Goal: Task Accomplishment & Management: Manage account settings

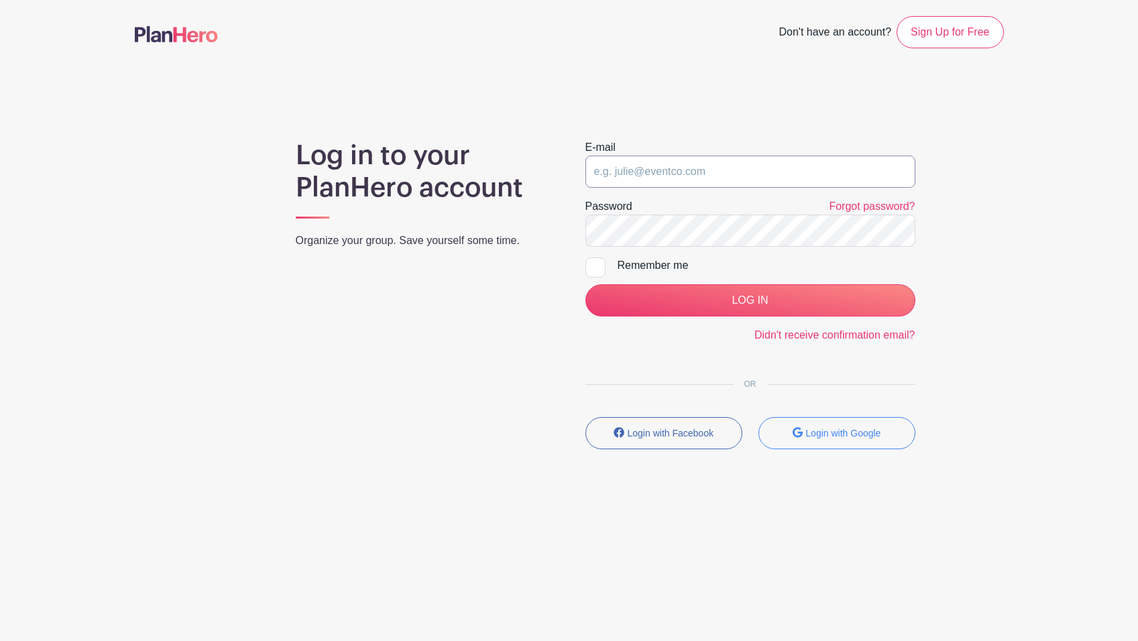
click at [637, 174] on input "email" at bounding box center [751, 172] width 330 height 32
type input "[PERSON_NAME][EMAIL_ADDRESS][DOMAIN_NAME]"
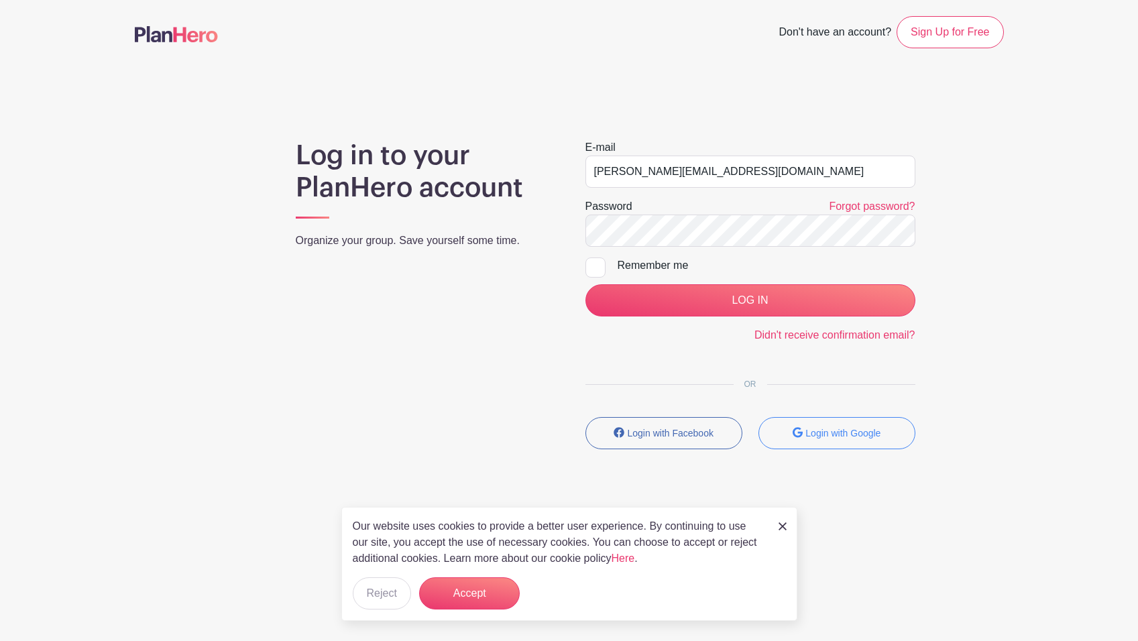
click at [657, 263] on div "Remember me" at bounding box center [767, 266] width 298 height 16
click at [594, 263] on input "Remember me" at bounding box center [590, 262] width 9 height 9
checkbox input "true"
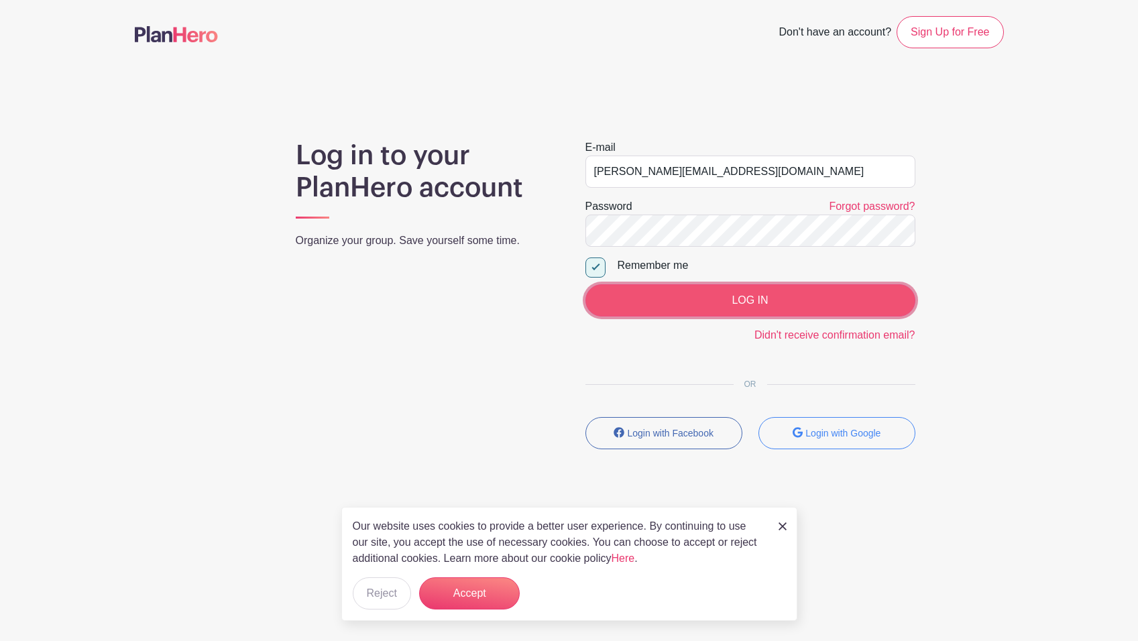
click at [690, 295] on input "LOG IN" at bounding box center [751, 300] width 330 height 32
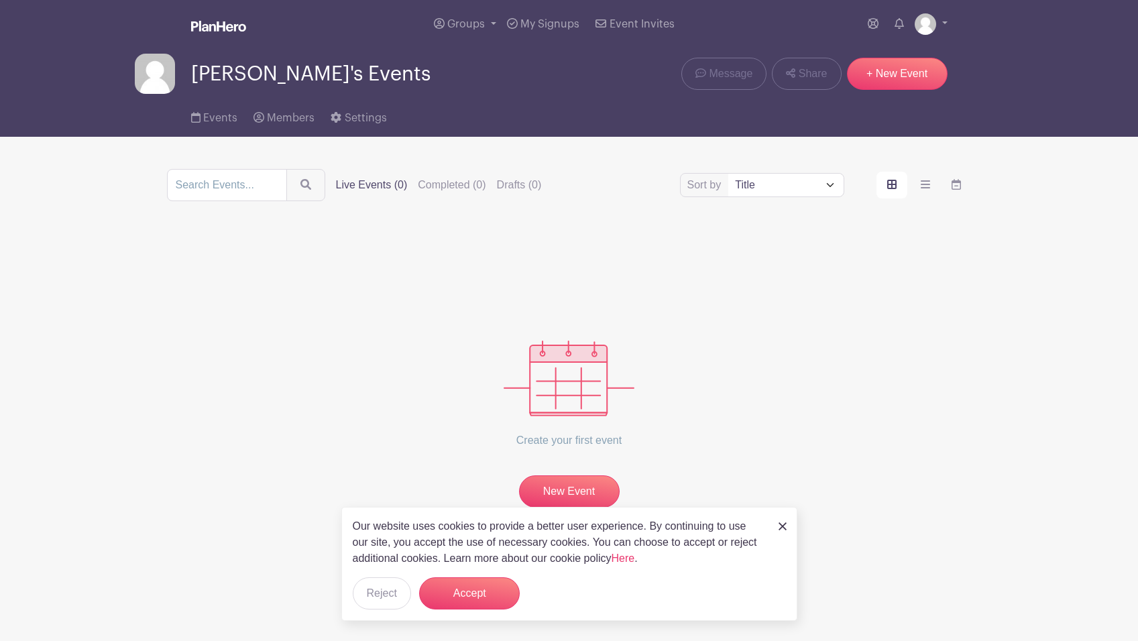
click at [218, 32] on link at bounding box center [218, 26] width 55 height 23
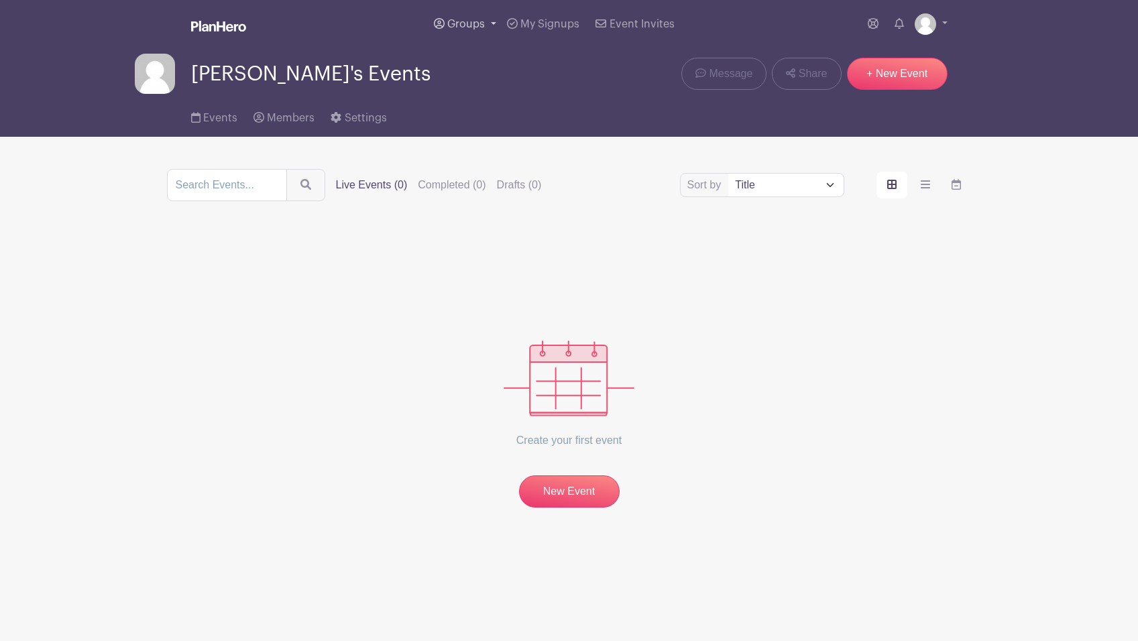
click at [484, 25] on span "Groups" at bounding box center [466, 24] width 38 height 11
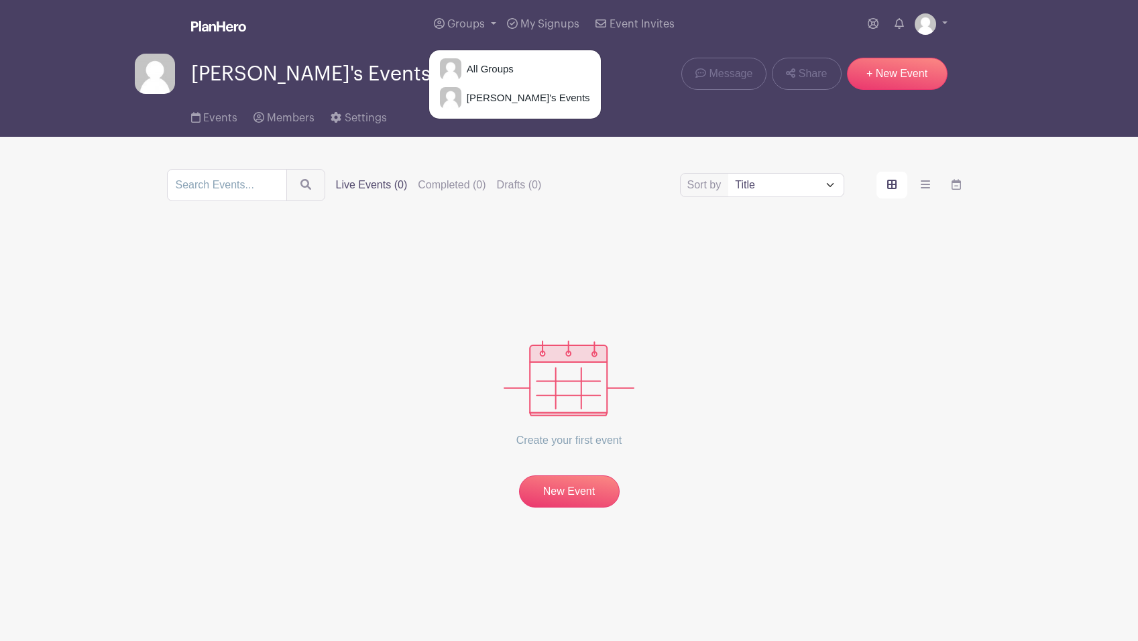
click at [476, 54] on div "All Groups Greg's Events" at bounding box center [515, 85] width 173 height 70
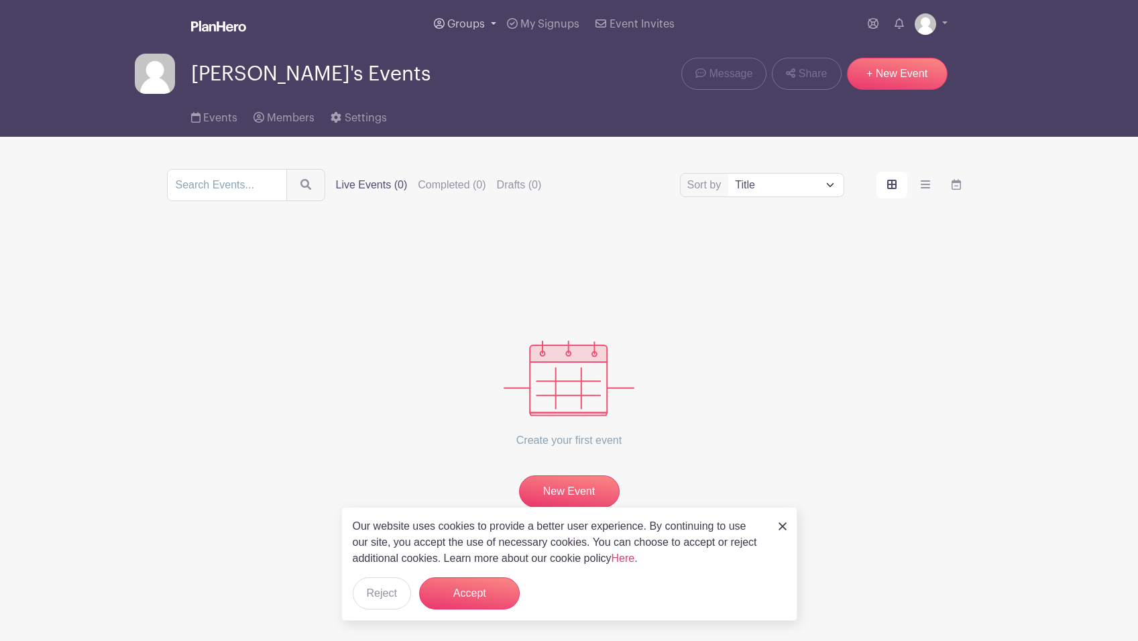
click at [476, 28] on span "Groups" at bounding box center [466, 24] width 38 height 11
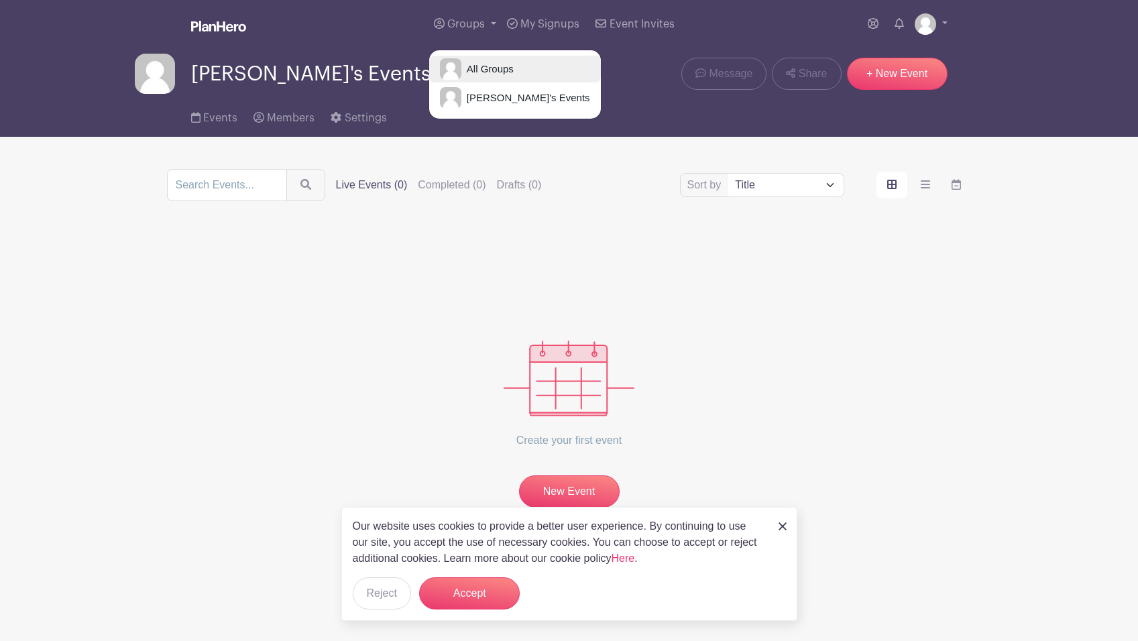
click at [476, 57] on link "All Groups" at bounding box center [515, 69] width 172 height 27
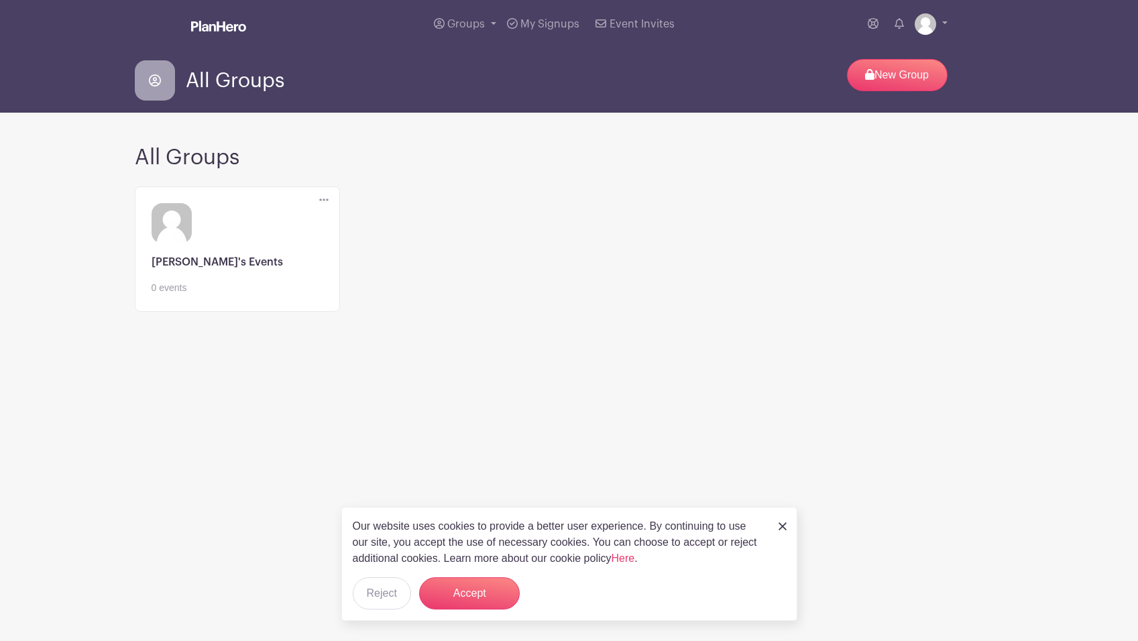
click at [366, 199] on div "Delete Group Are you sure you want to delete this Group? Yes, Delete No, Cancel…" at bounding box center [570, 257] width 886 height 152
click at [939, 23] on link at bounding box center [931, 23] width 33 height 21
click at [911, 54] on link "My account" at bounding box center [894, 55] width 106 height 21
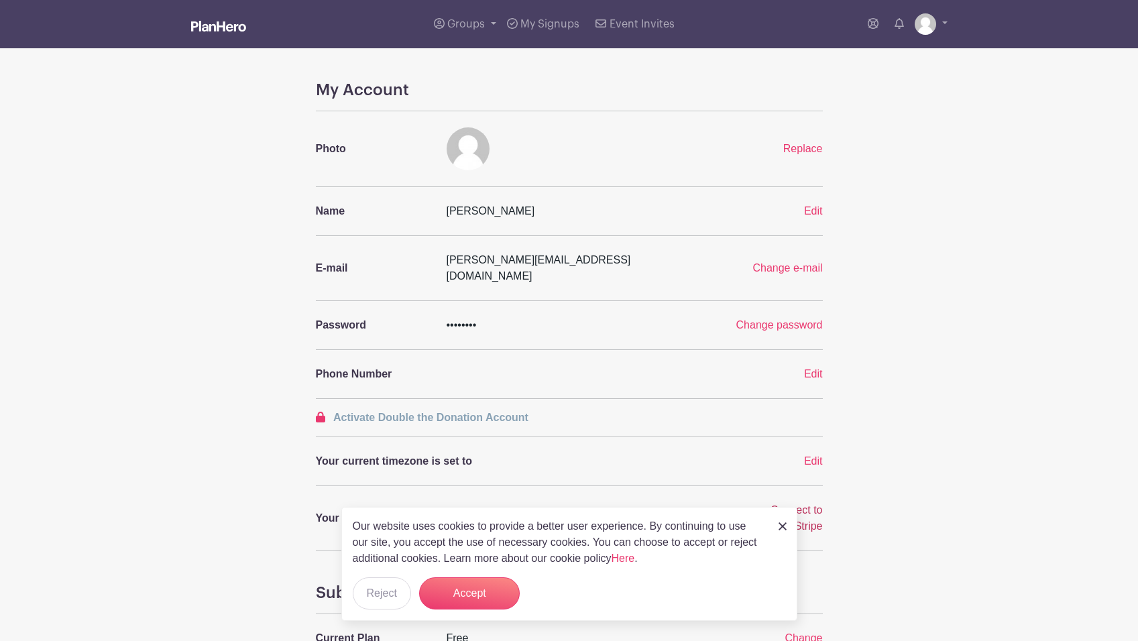
click at [804, 505] on span "Connect to Stripe" at bounding box center [797, 519] width 52 height 28
click at [401, 594] on button "Reject" at bounding box center [382, 594] width 58 height 32
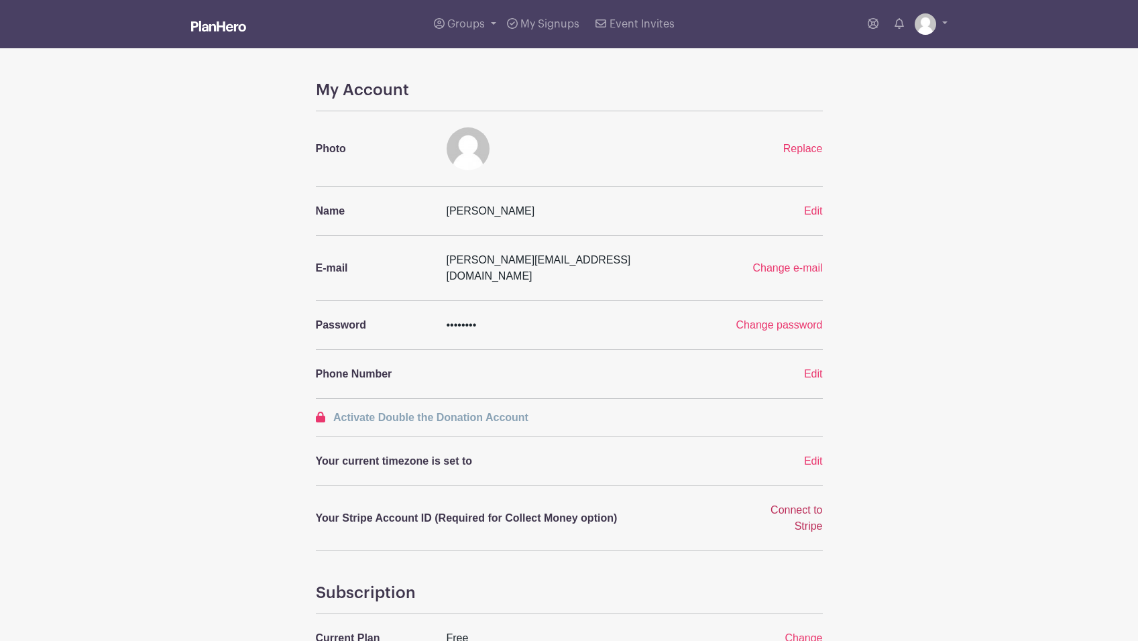
click at [805, 505] on span "Connect to Stripe" at bounding box center [797, 519] width 52 height 28
